Goal: Transaction & Acquisition: Purchase product/service

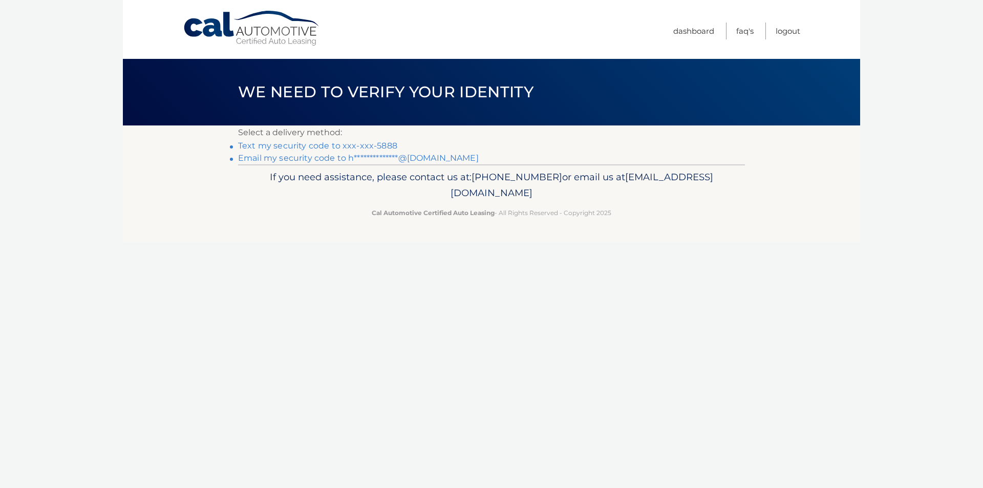
click at [330, 156] on link "**********" at bounding box center [358, 158] width 241 height 10
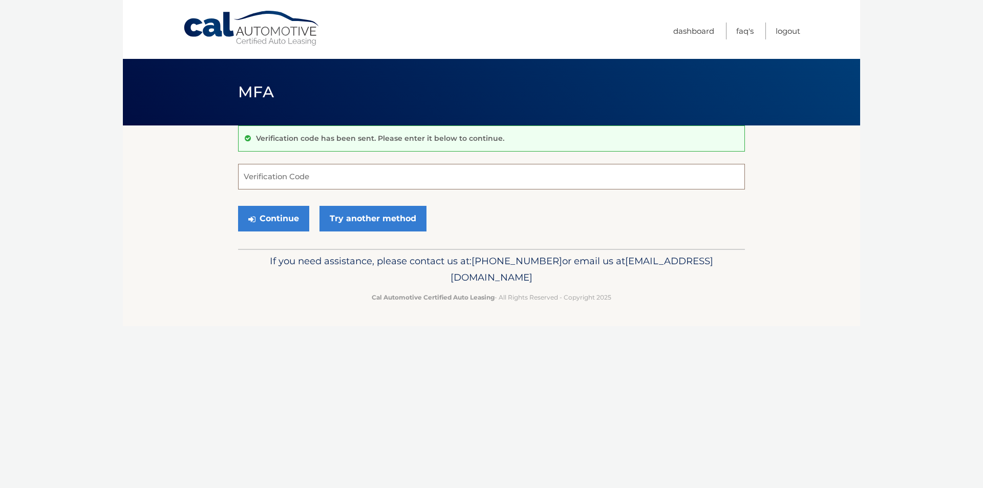
click at [321, 171] on input "Verification Code" at bounding box center [491, 177] width 507 height 26
type input "314329"
click at [281, 221] on button "Continue" at bounding box center [273, 219] width 71 height 26
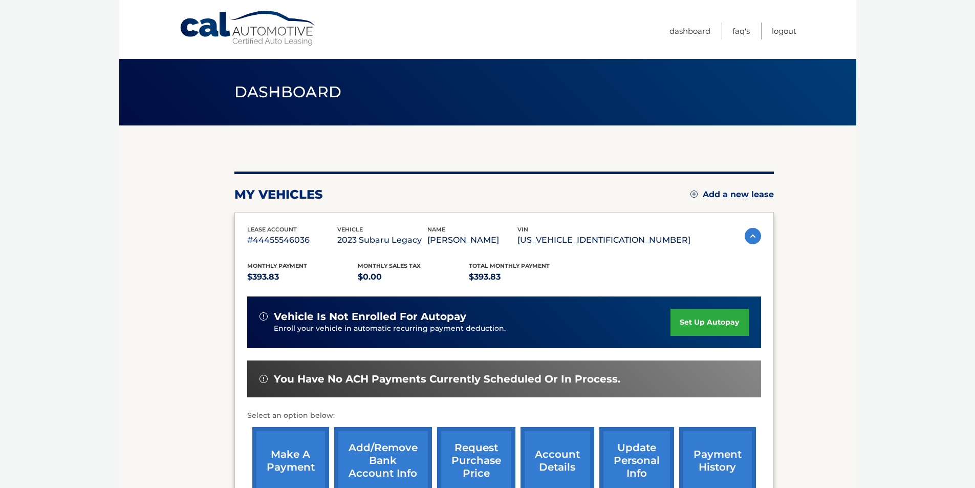
click at [294, 448] on link "make a payment" at bounding box center [290, 460] width 77 height 67
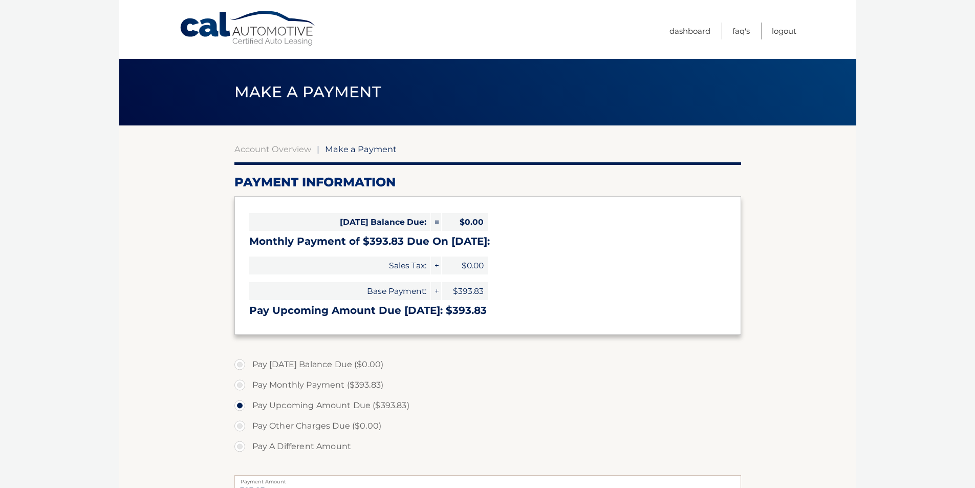
select select "NzExNTExYmMtZjYxZC00Nzc2LTkxYjQtMzBhODQ3ZjQ1MGI3"
click at [240, 384] on label "Pay Monthly Payment ($393.83)" at bounding box center [488, 385] width 507 height 20
click at [240, 384] on input "Pay Monthly Payment ($393.83)" at bounding box center [244, 383] width 10 height 16
radio input "true"
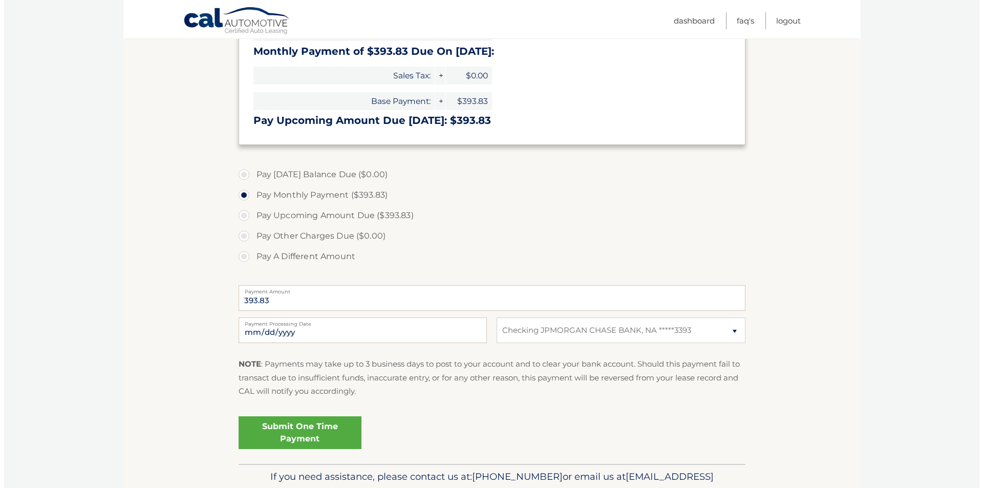
scroll to position [191, 0]
click at [279, 431] on link "Submit One Time Payment" at bounding box center [296, 431] width 123 height 33
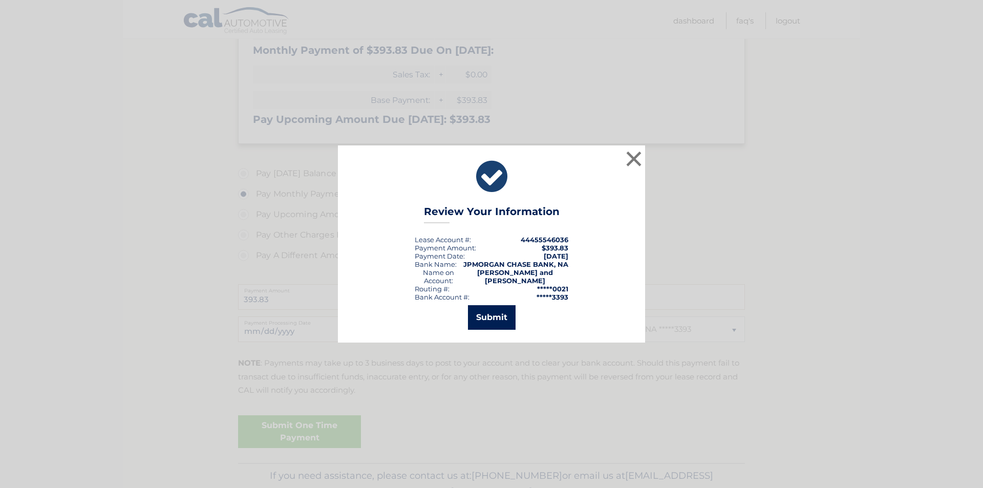
click at [496, 315] on button "Submit" at bounding box center [492, 317] width 48 height 25
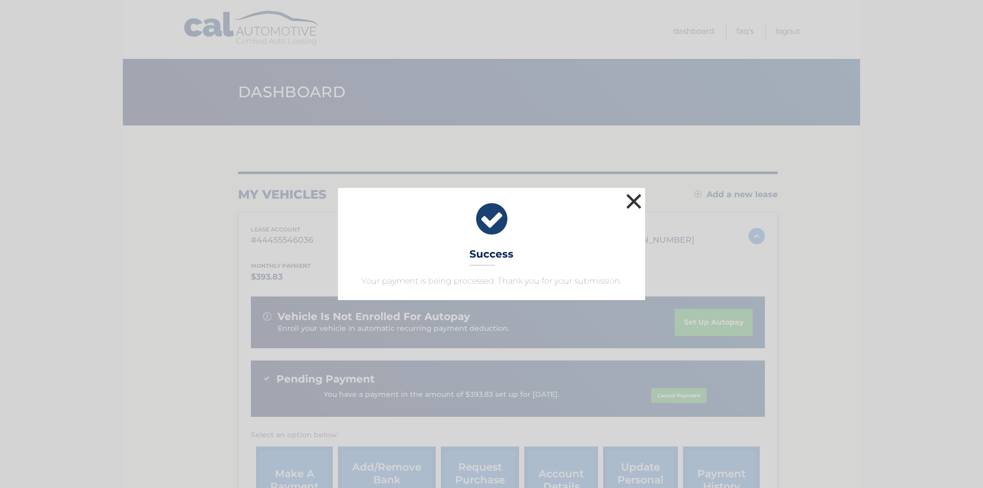
click at [628, 198] on button "×" at bounding box center [634, 201] width 20 height 20
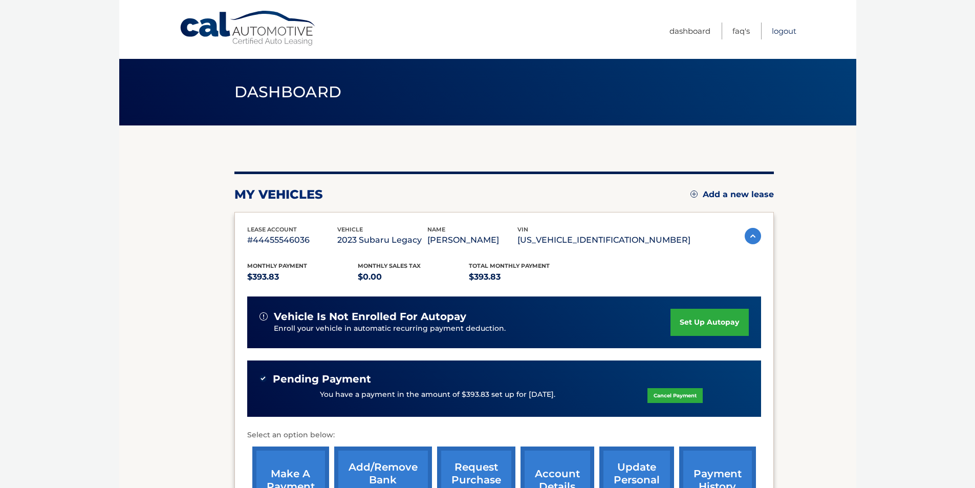
click at [773, 32] on link "Logout" at bounding box center [784, 31] width 25 height 17
